Goal: Book appointment/travel/reservation

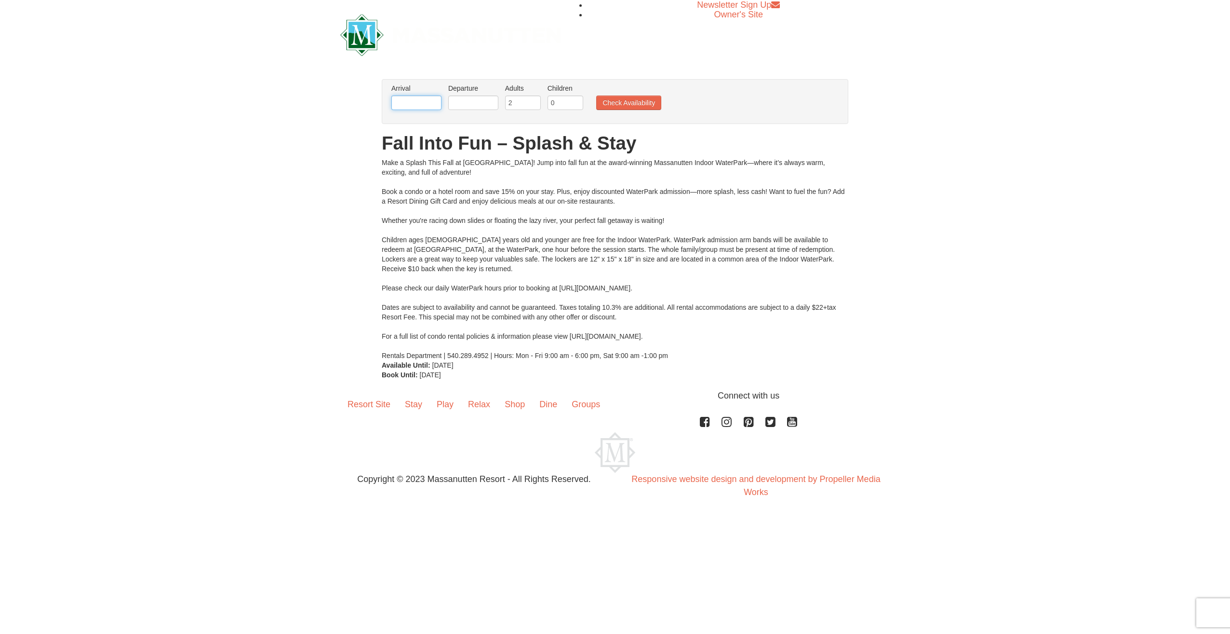
click at [424, 101] on input "text" at bounding box center [416, 102] width 50 height 14
click at [511, 169] on link "11" at bounding box center [510, 170] width 16 height 13
type input "[DATE]"
click at [480, 104] on input "text" at bounding box center [473, 102] width 50 height 14
click at [456, 183] on link "12" at bounding box center [458, 185] width 17 height 13
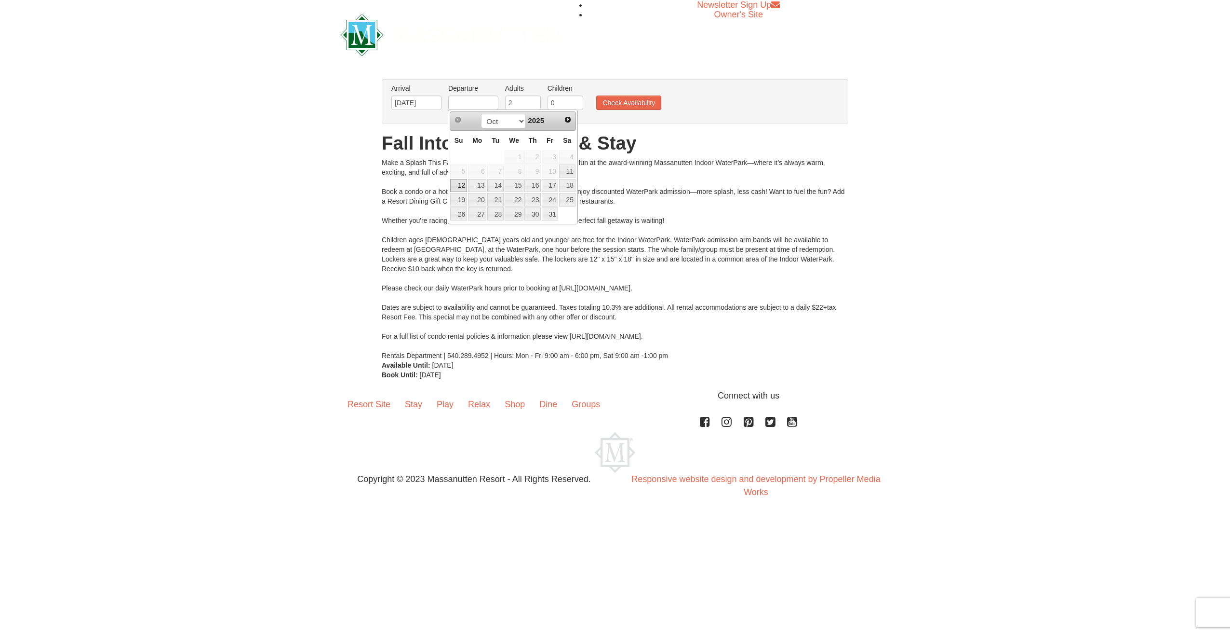
type input "[DATE]"
drag, startPoint x: 555, startPoint y: 103, endPoint x: 547, endPoint y: 102, distance: 8.2
click at [548, 102] on input "0" at bounding box center [566, 102] width 36 height 14
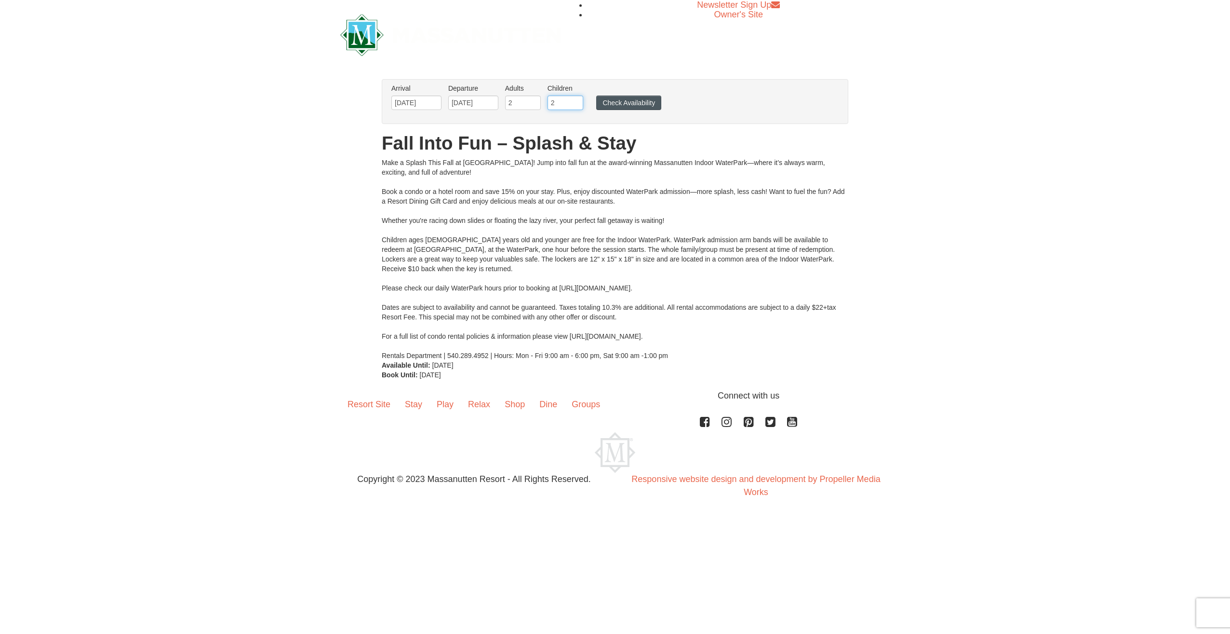
type input "2"
click at [638, 104] on button "Check Availability" at bounding box center [628, 102] width 65 height 14
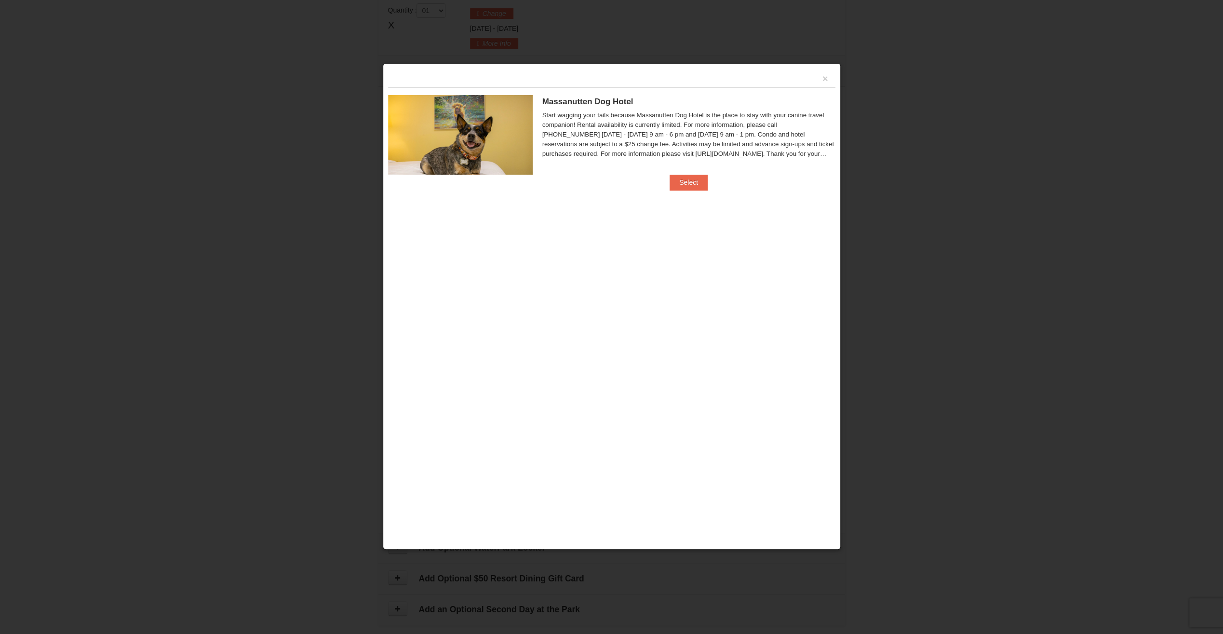
scroll to position [409, 0]
click at [678, 179] on button "Select" at bounding box center [689, 182] width 38 height 15
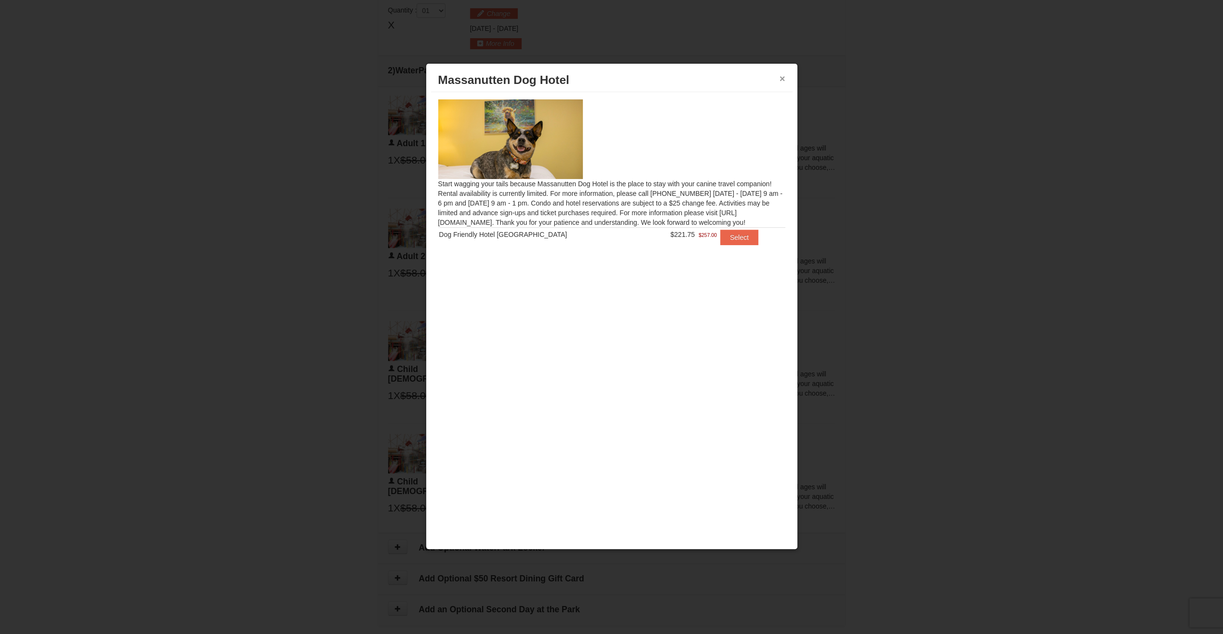
click at [780, 76] on button "×" at bounding box center [783, 79] width 6 height 10
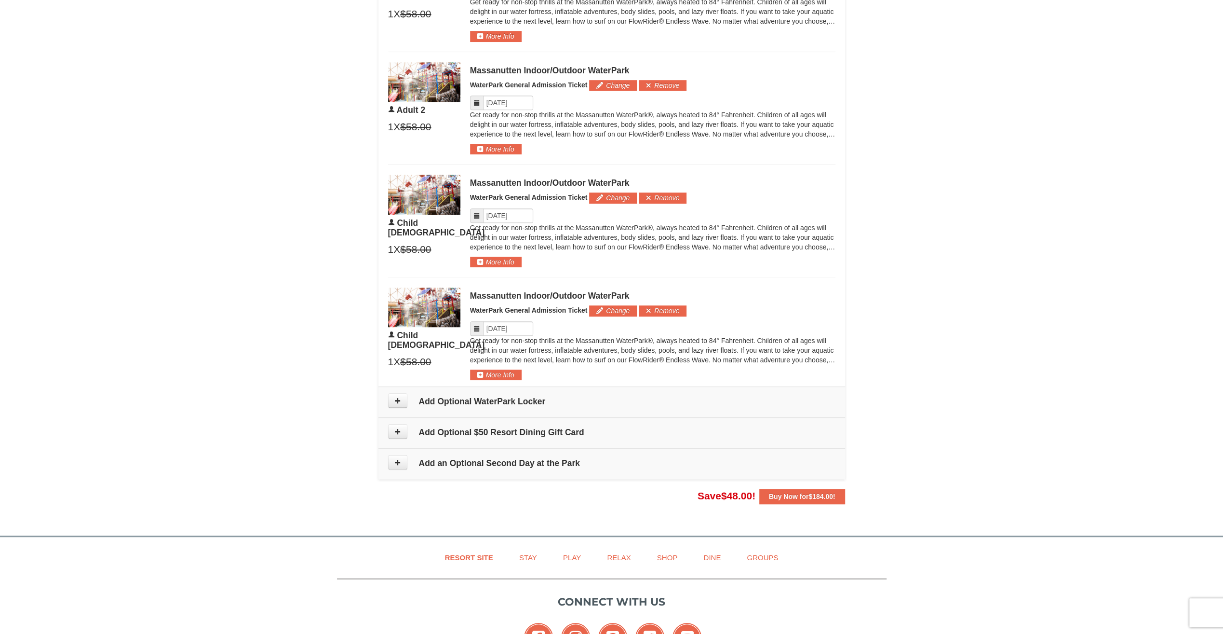
scroll to position [491, 0]
